Goal: Use online tool/utility: Utilize a website feature to perform a specific function

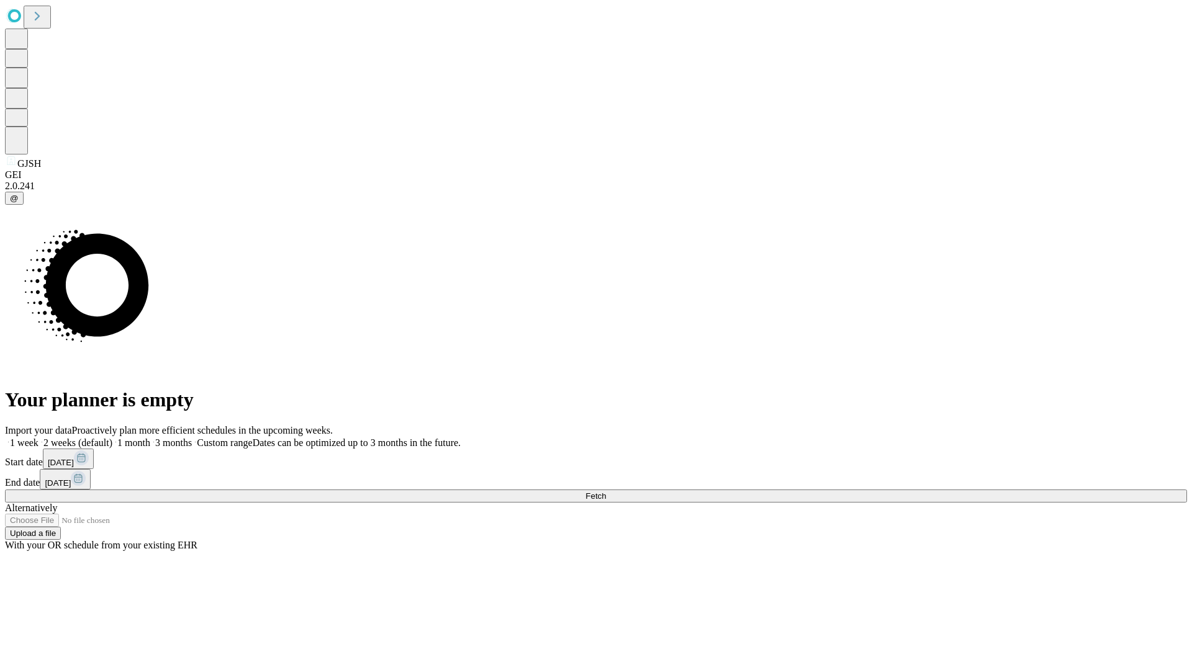
click at [606, 492] on span "Fetch" at bounding box center [595, 496] width 20 height 9
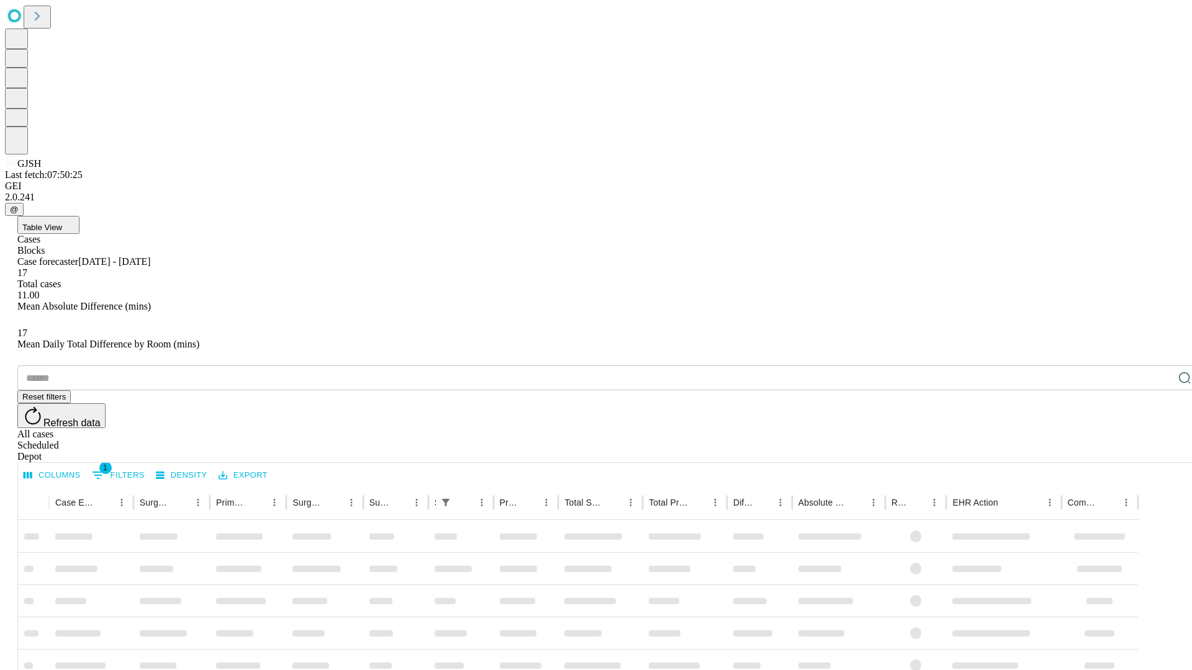
click at [62, 223] on span "Table View" at bounding box center [42, 227] width 40 height 9
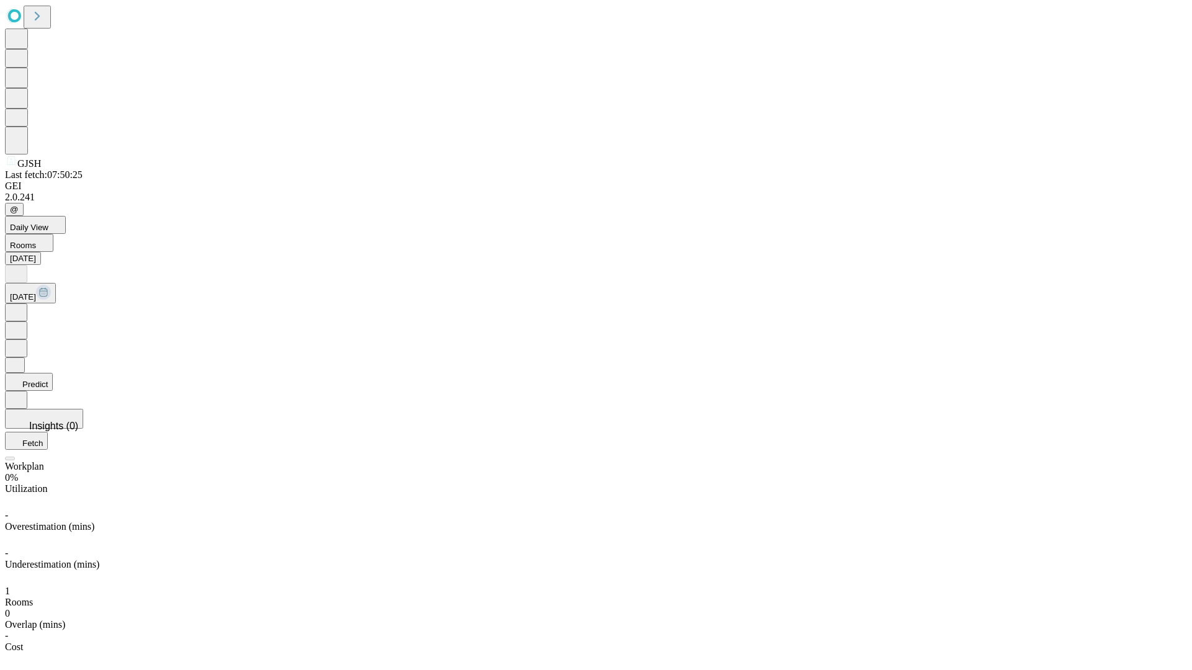
click at [53, 373] on button "Predict" at bounding box center [29, 382] width 48 height 18
